Goal: Task Accomplishment & Management: Manage account settings

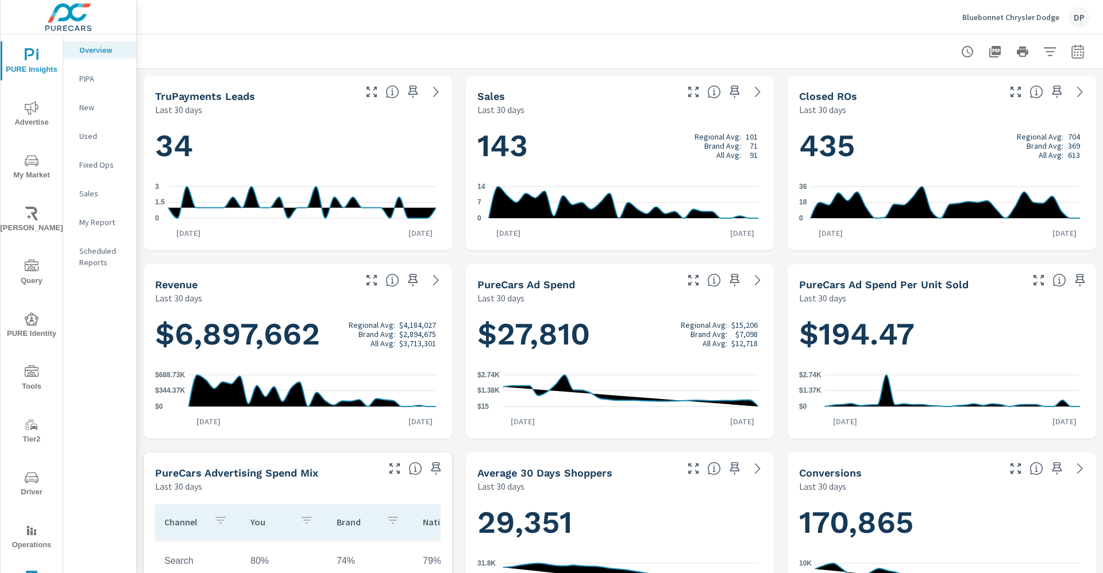
scroll to position [86, 0]
click at [74, 20] on img at bounding box center [69, 17] width 112 height 46
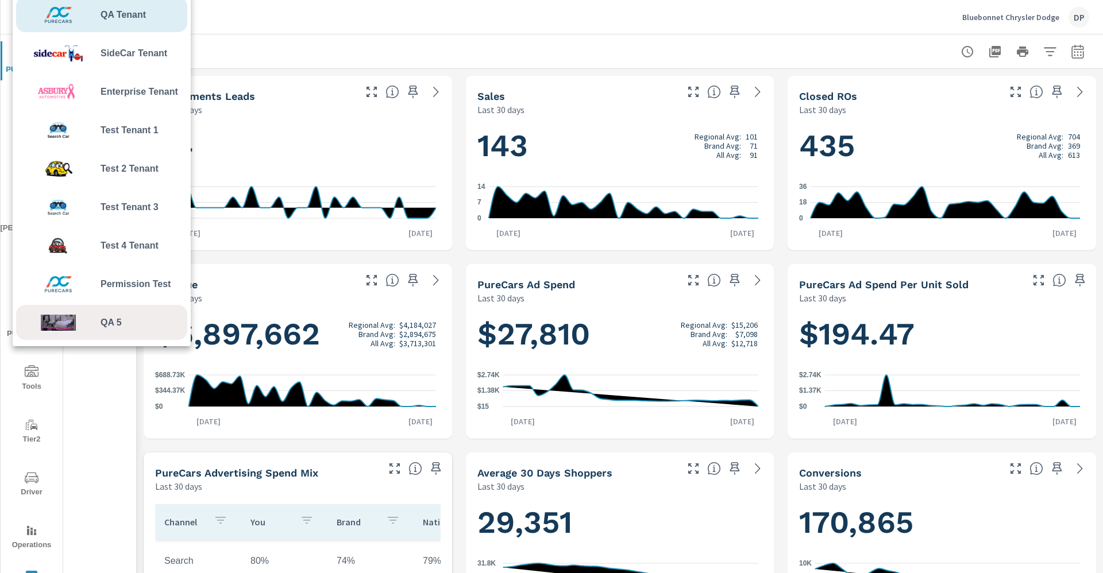
click at [118, 319] on span "QA 5" at bounding box center [110, 323] width 21 height 14
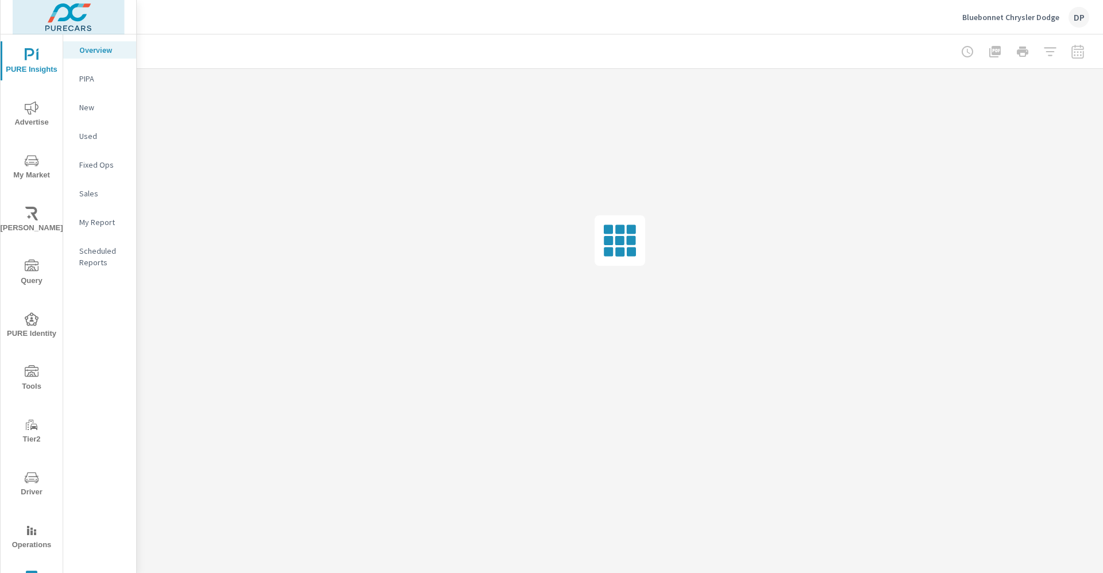
click at [73, 14] on img at bounding box center [69, 17] width 112 height 46
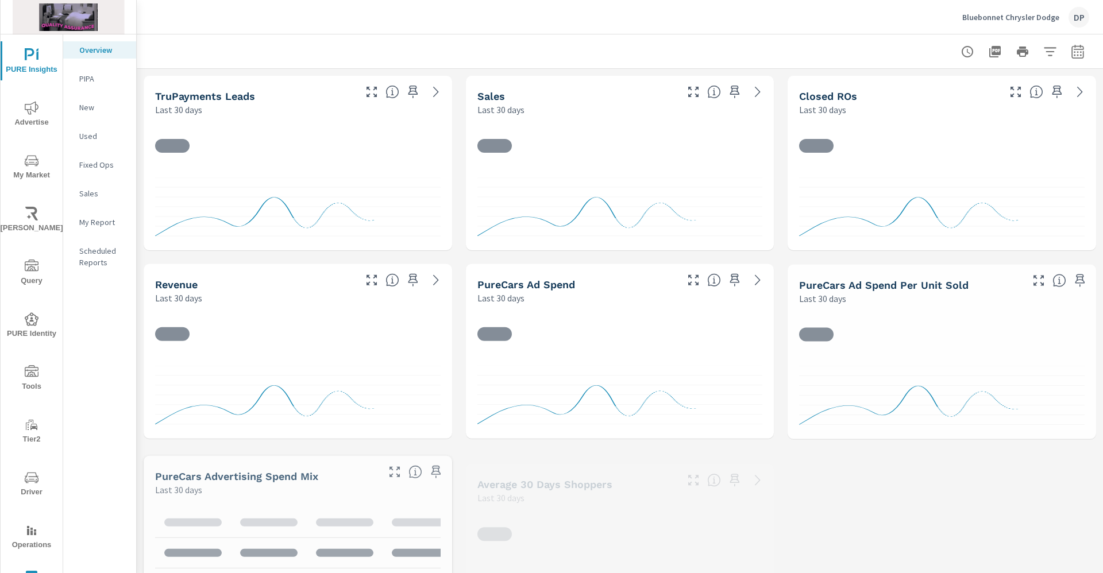
click at [88, 14] on img at bounding box center [69, 17] width 112 height 46
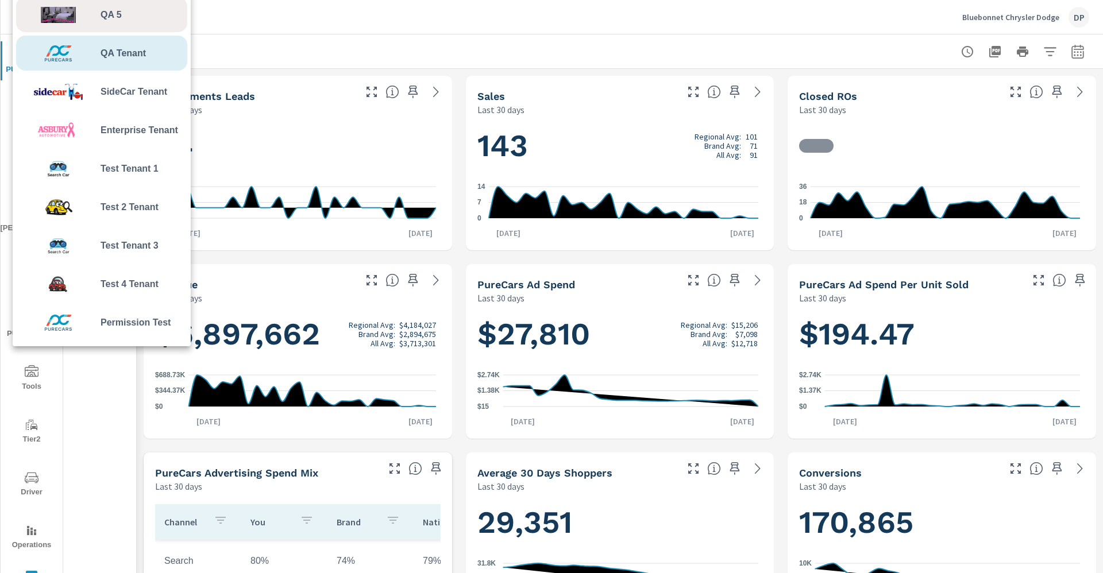
scroll to position [86, 0]
click at [99, 47] on img at bounding box center [58, 53] width 84 height 34
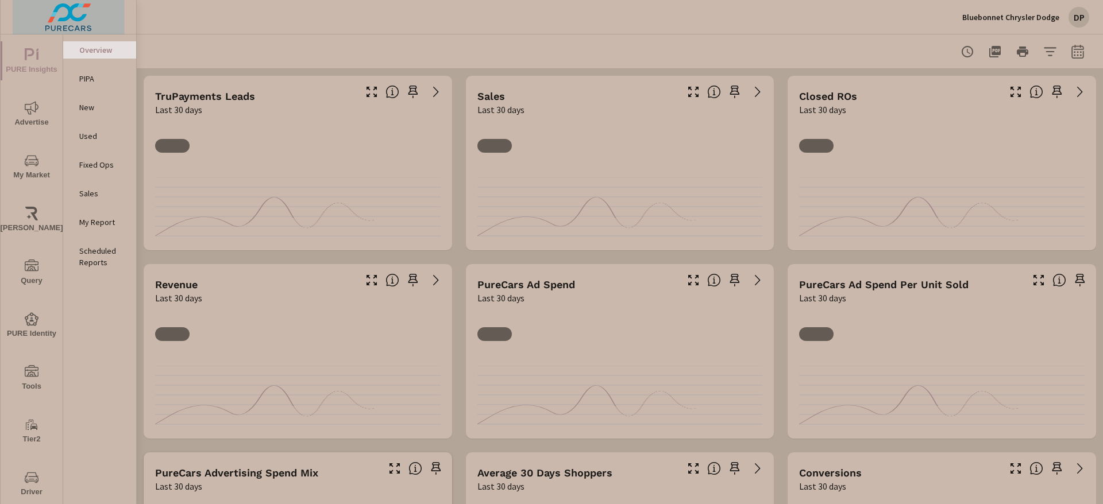
click at [67, 28] on img at bounding box center [69, 17] width 112 height 46
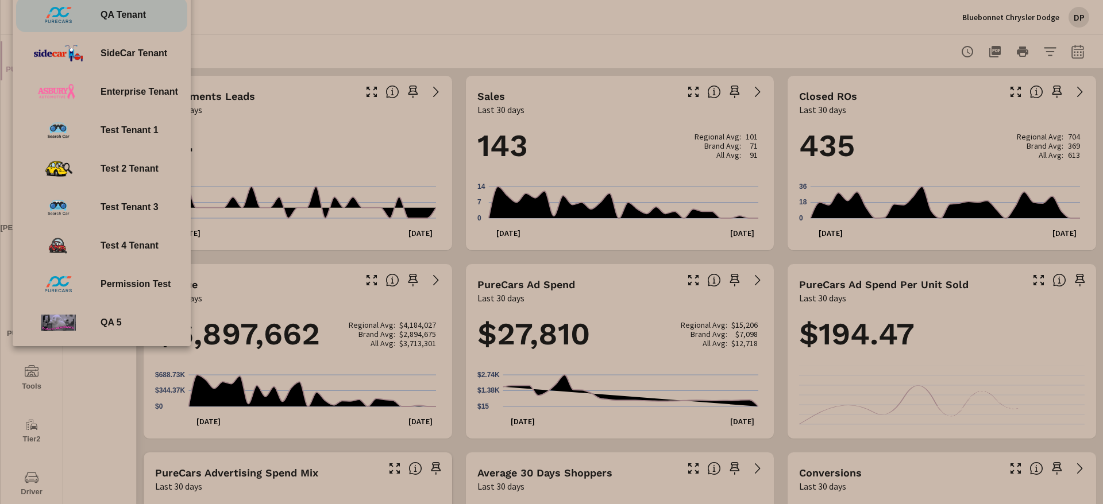
scroll to position [86, 0]
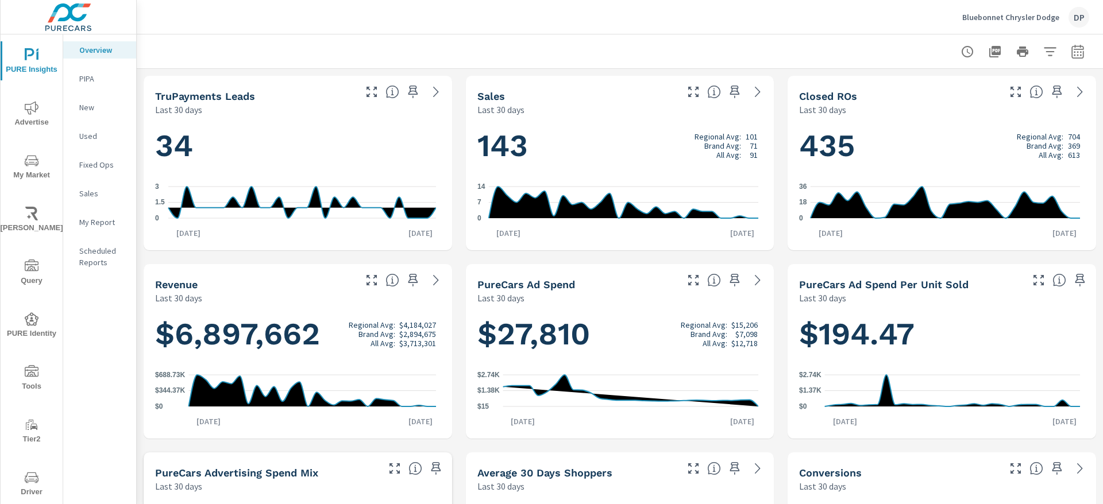
scroll to position [86, 0]
click at [26, 270] on icon "nav menu" at bounding box center [32, 265] width 14 height 11
click at [21, 282] on span "Query" at bounding box center [31, 274] width 55 height 28
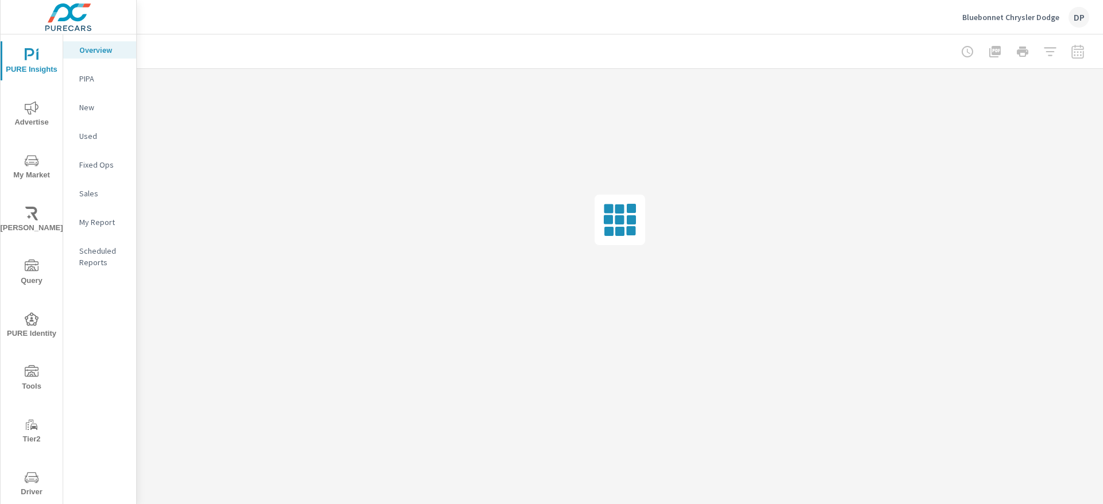
click at [21, 276] on span "Query" at bounding box center [31, 274] width 55 height 28
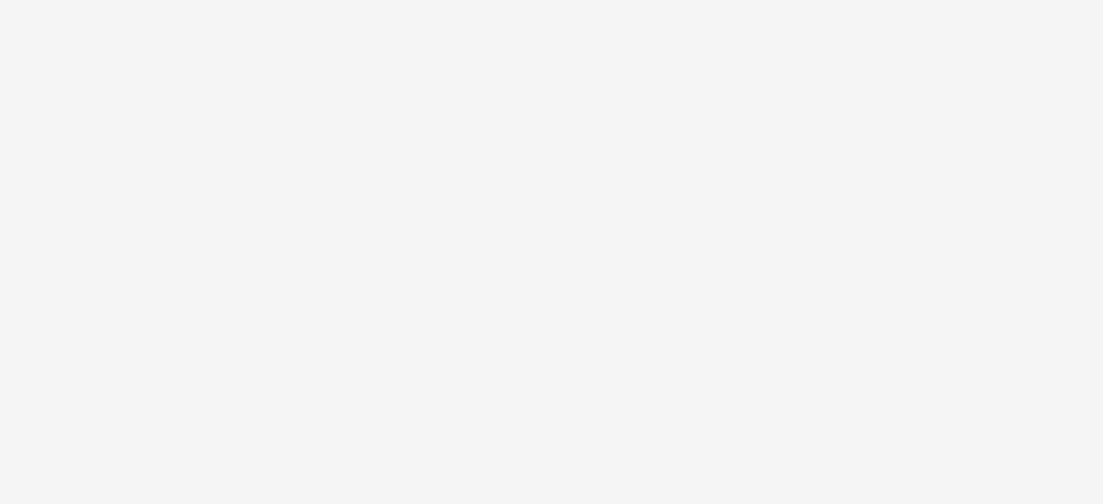
click at [492, 0] on html at bounding box center [551, 0] width 1103 height 0
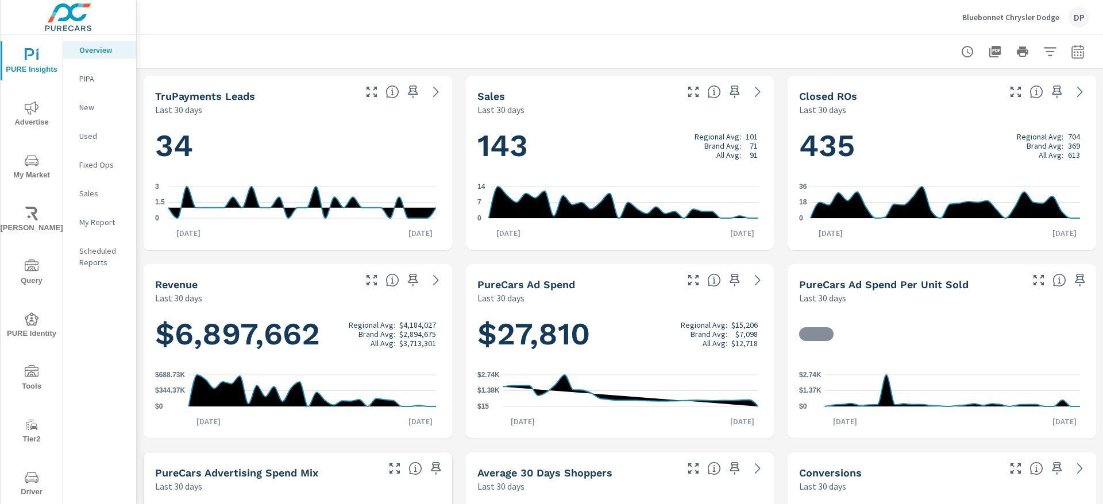
scroll to position [86, 0]
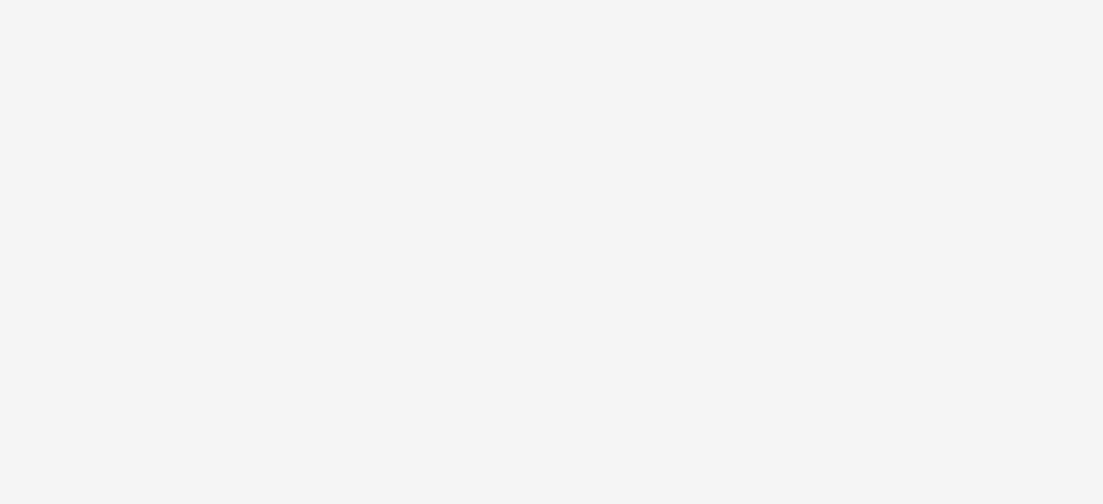
drag, startPoint x: 508, startPoint y: 119, endPoint x: 507, endPoint y: 126, distance: 6.4
click at [507, 0] on html at bounding box center [551, 0] width 1103 height 0
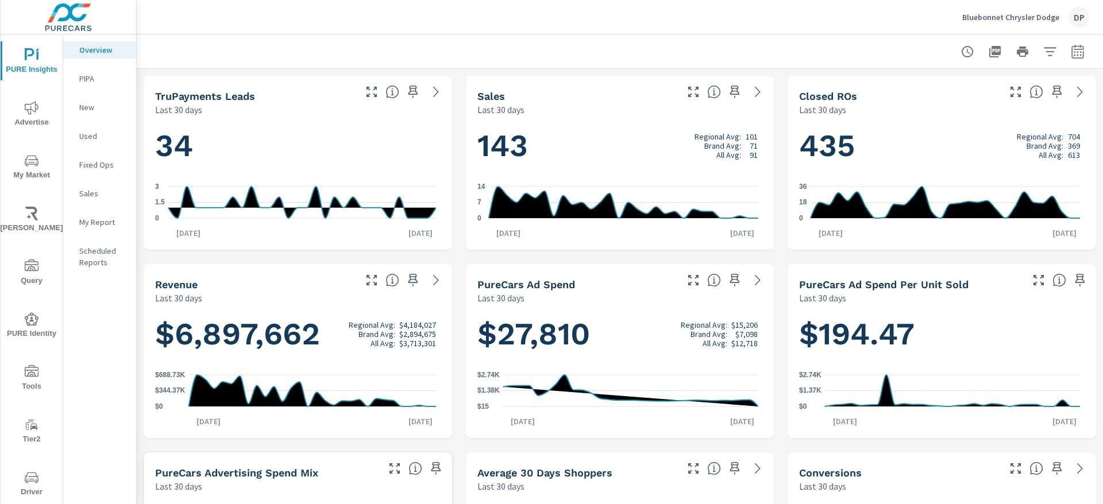
scroll to position [86, 0]
click at [616, 14] on div "Bluebonnet Chrysler Dodge DP" at bounding box center [619, 17] width 938 height 34
click at [979, 21] on p "Bluebonnet Chrysler Dodge" at bounding box center [1010, 17] width 97 height 10
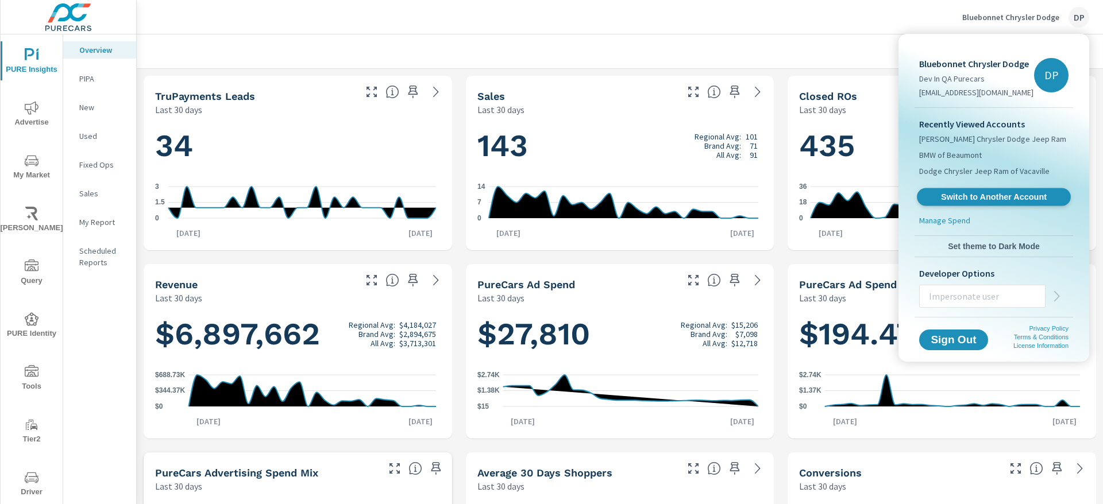
click at [989, 194] on span "Switch to Another Account" at bounding box center [993, 197] width 141 height 11
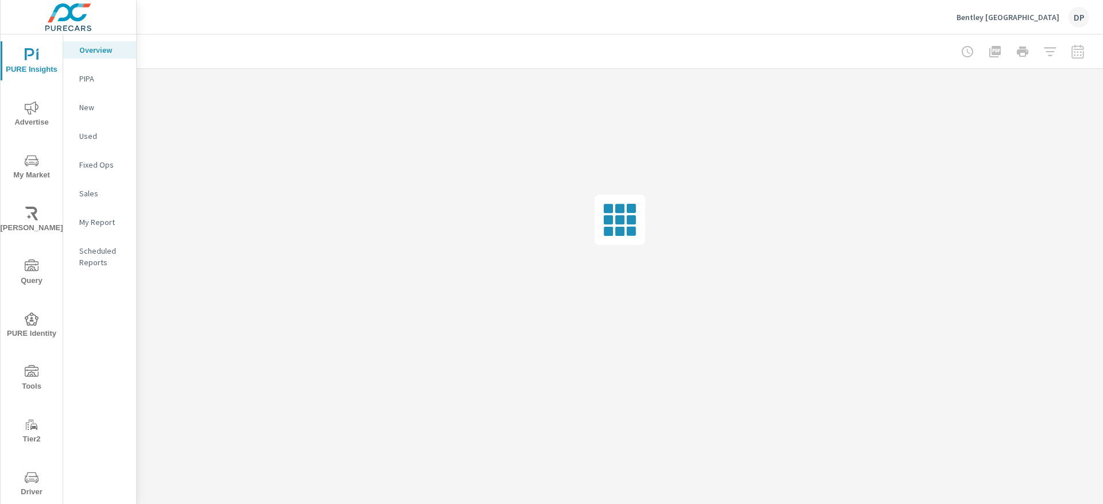
click at [1045, 18] on p "Bentley [GEOGRAPHIC_DATA]" at bounding box center [1007, 17] width 103 height 10
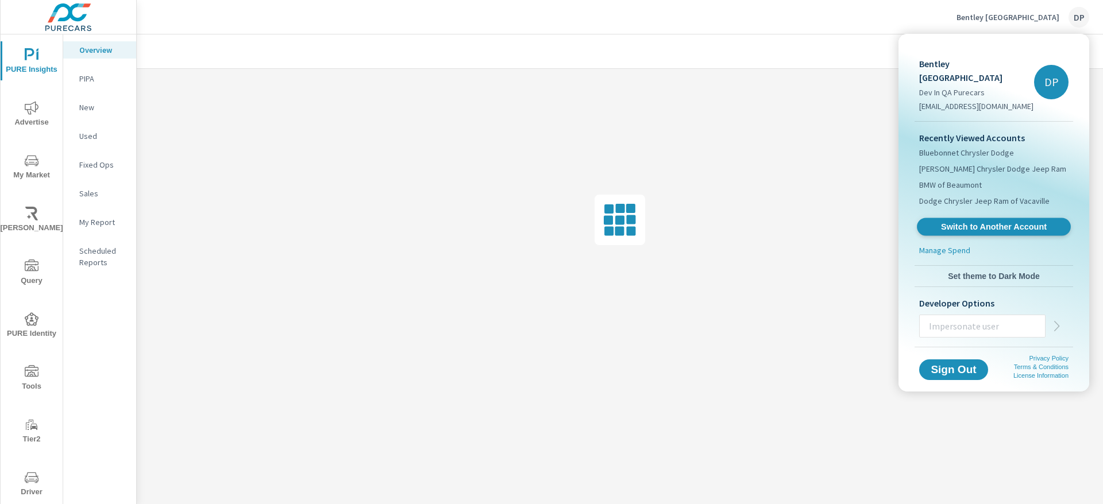
click at [974, 222] on span "Switch to Another Account" at bounding box center [993, 227] width 141 height 11
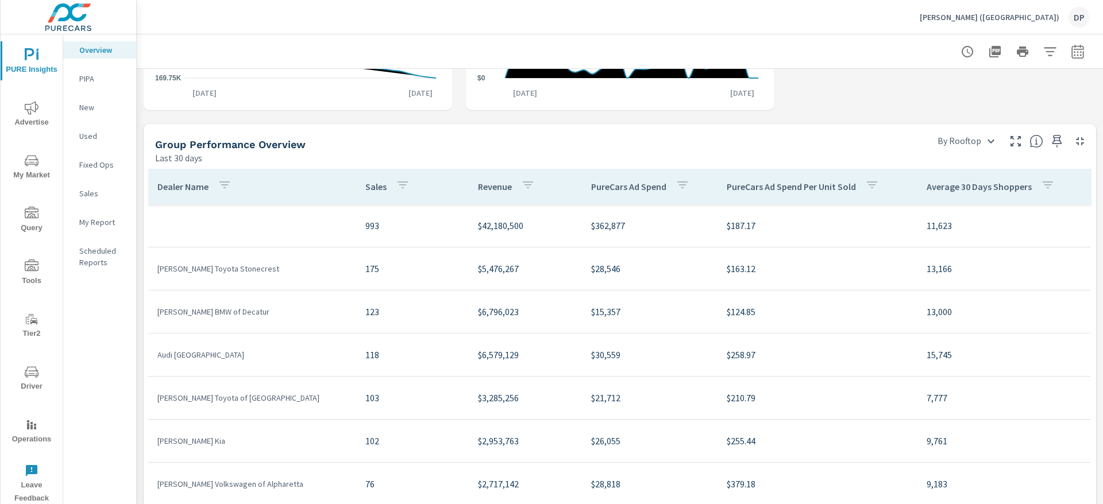
scroll to position [603, 0]
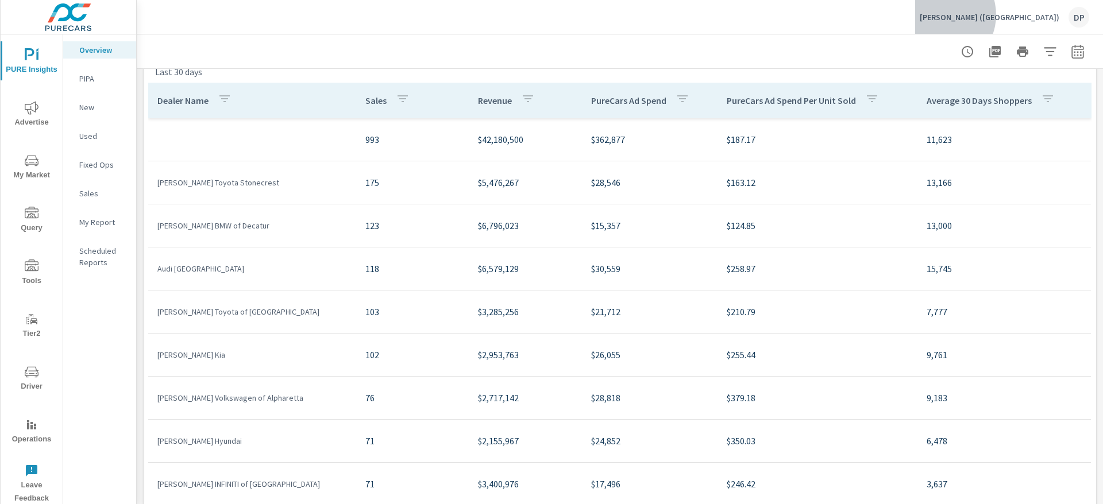
click at [1040, 15] on p "[PERSON_NAME] ([GEOGRAPHIC_DATA])" at bounding box center [989, 17] width 140 height 10
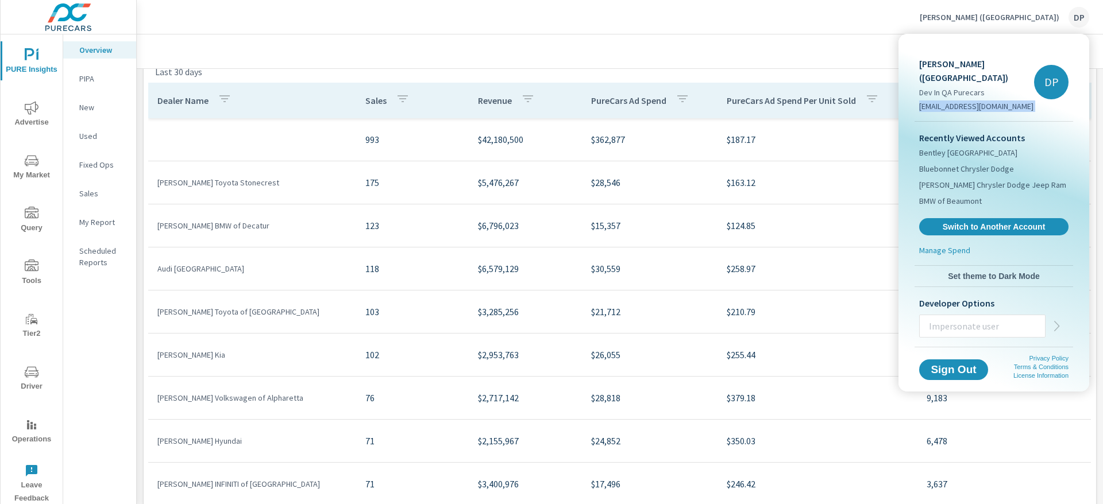
drag, startPoint x: 1026, startPoint y: 94, endPoint x: 915, endPoint y: 102, distance: 111.7
click at [915, 102] on div "[PERSON_NAME] ([GEOGRAPHIC_DATA]) Dev In QA Purecars [EMAIL_ADDRESS][DOMAIN_NAM…" at bounding box center [993, 82] width 158 height 78
drag, startPoint x: 973, startPoint y: 64, endPoint x: 907, endPoint y: 69, distance: 66.9
click at [907, 69] on div "[PERSON_NAME] ([GEOGRAPHIC_DATA]) Dev In QA Purecars [EMAIL_ADDRESS][DOMAIN_NAM…" at bounding box center [993, 213] width 191 height 358
click at [727, 30] on div at bounding box center [551, 252] width 1103 height 504
